Goal: Navigation & Orientation: Go to known website

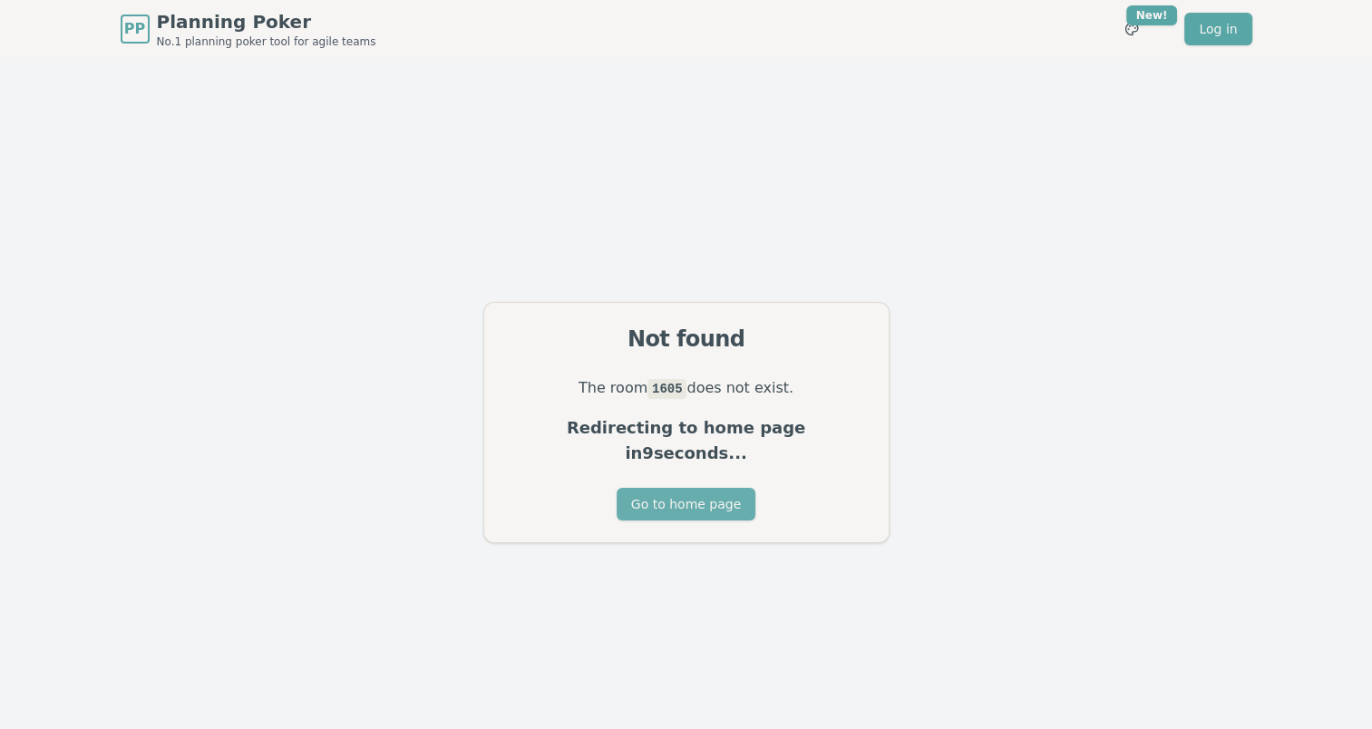
click at [674, 500] on button "Go to home page" at bounding box center [685, 504] width 139 height 33
